Goal: Information Seeking & Learning: Learn about a topic

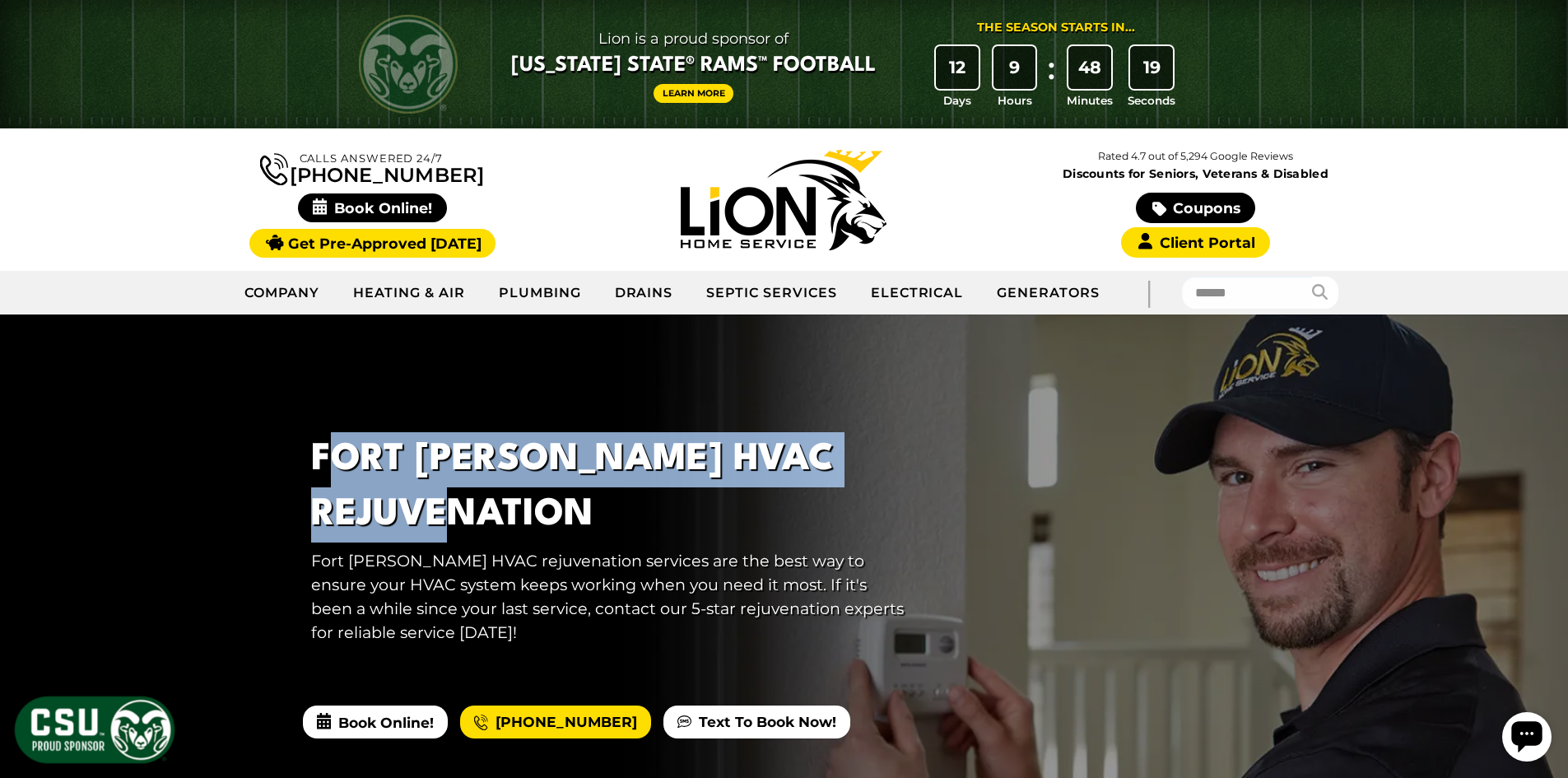
drag, startPoint x: 323, startPoint y: 460, endPoint x: 637, endPoint y: 492, distance: 315.6
click at [638, 492] on h1 "Fort Collins HVAC Rejuvenation" at bounding box center [610, 487] width 599 height 111
click at [637, 492] on h1 "Fort Collins HVAC Rejuvenation" at bounding box center [610, 487] width 599 height 111
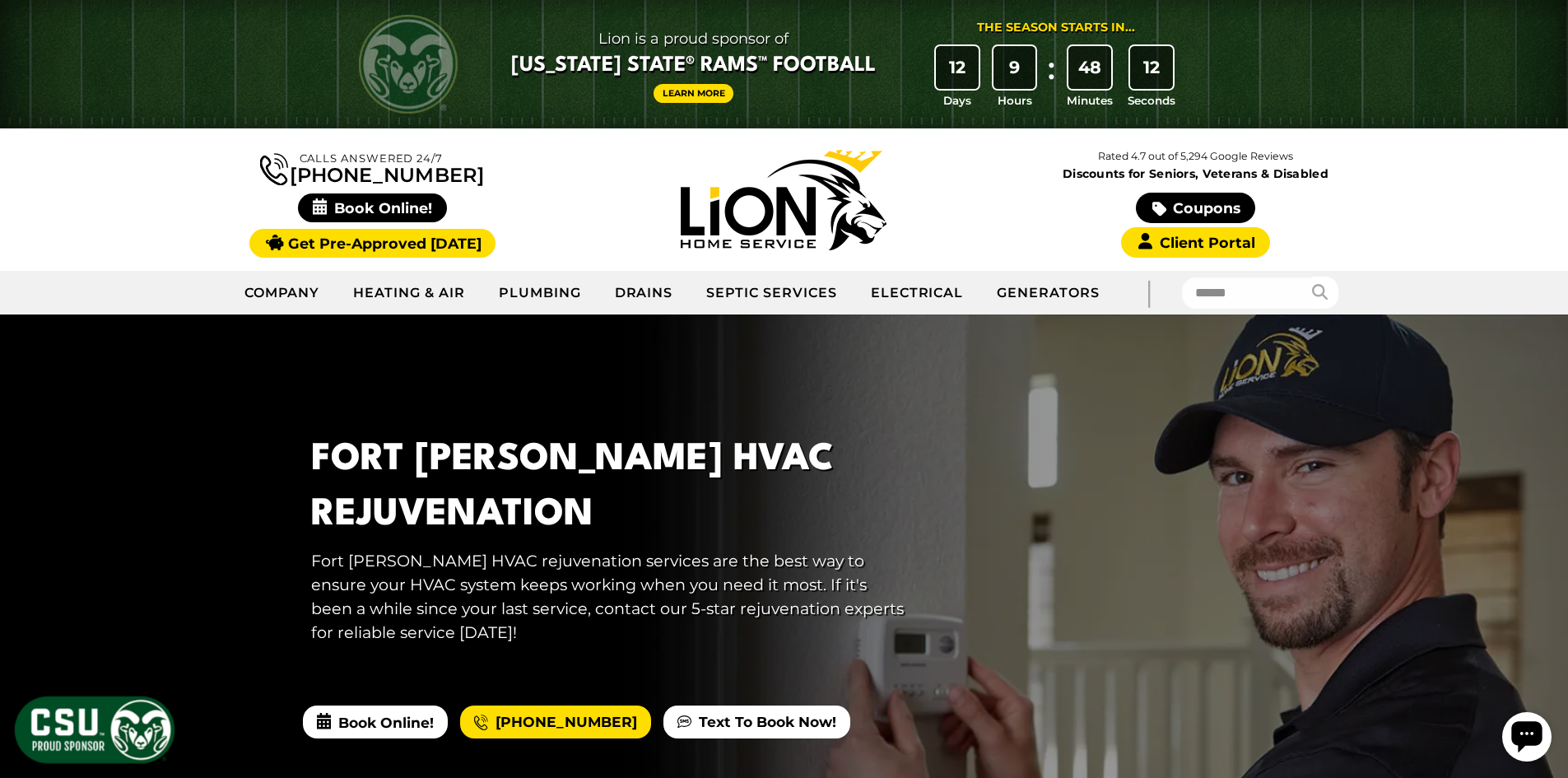
click at [128, 738] on img at bounding box center [95, 730] width 165 height 71
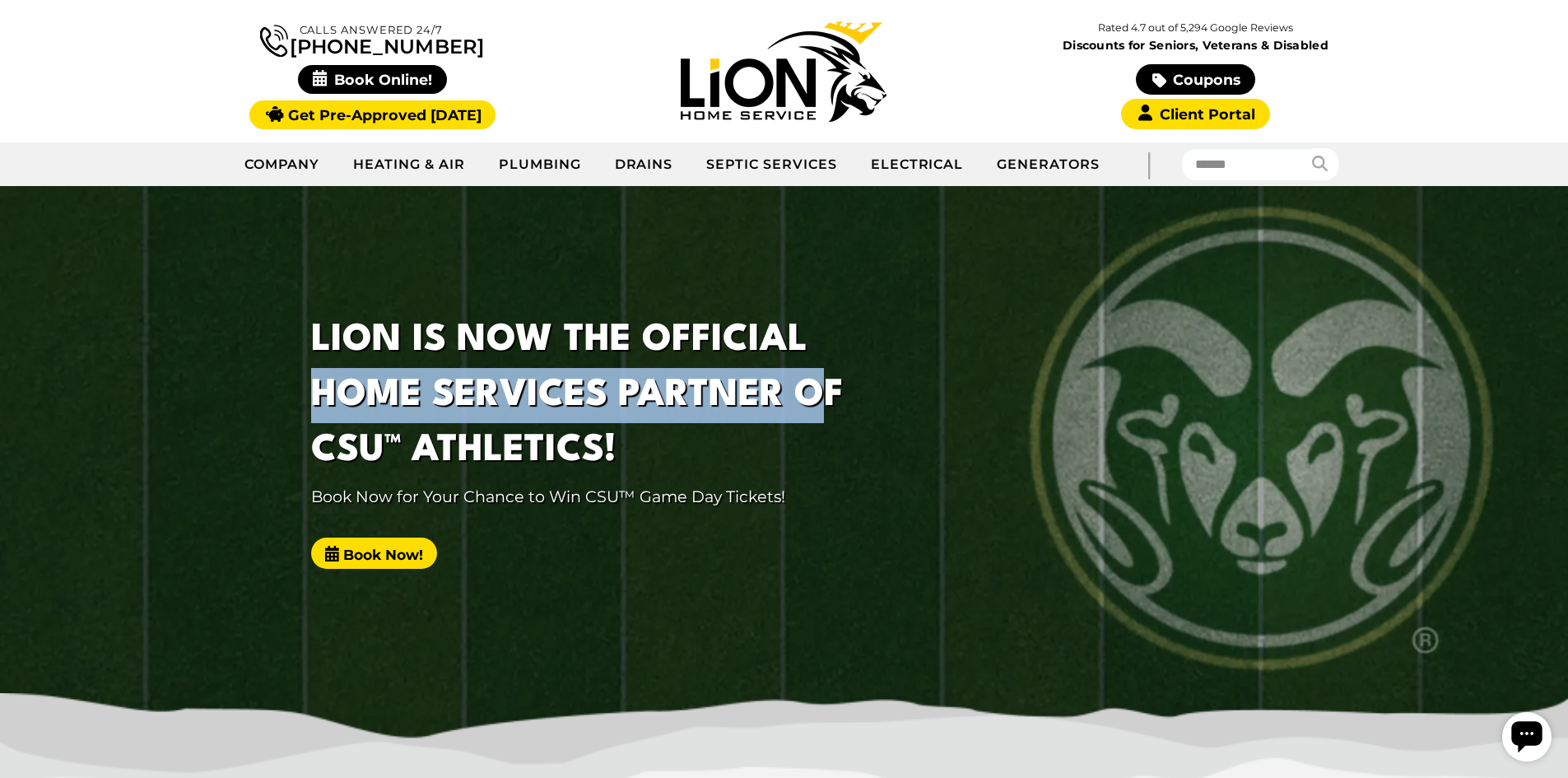
drag, startPoint x: 292, startPoint y: 386, endPoint x: 833, endPoint y: 368, distance: 541.3
click at [833, 368] on div "LION IS NOW THE OFFICIAL HOME SERVICES PARTNER OF CSU™ ATHLETICS! Book Now for …" at bounding box center [611, 448] width 659 height 309
click at [833, 368] on h1 "LION IS NOW THE OFFICIAL HOME SERVICES PARTNER OF CSU™ ATHLETICS!" at bounding box center [610, 396] width 599 height 166
